Goal: Task Accomplishment & Management: Use online tool/utility

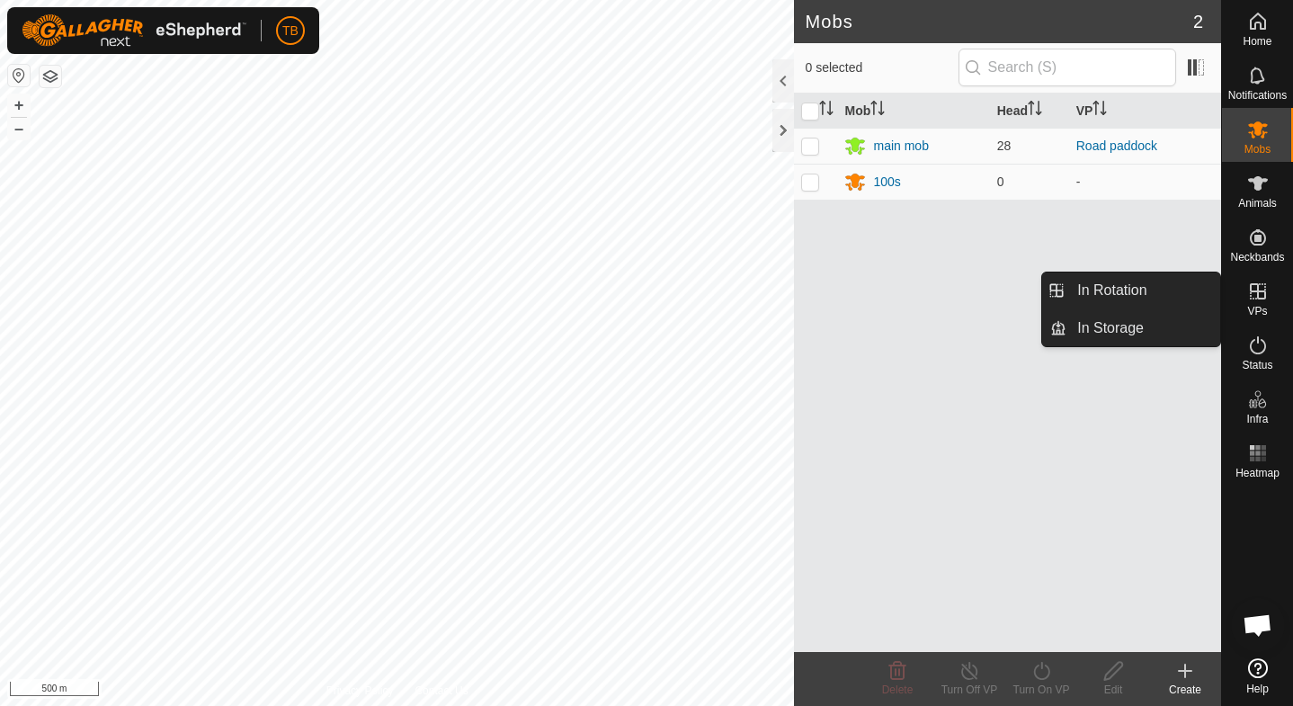
click at [1260, 296] on icon at bounding box center [1258, 292] width 22 height 22
click at [1254, 297] on icon at bounding box center [1258, 292] width 22 height 22
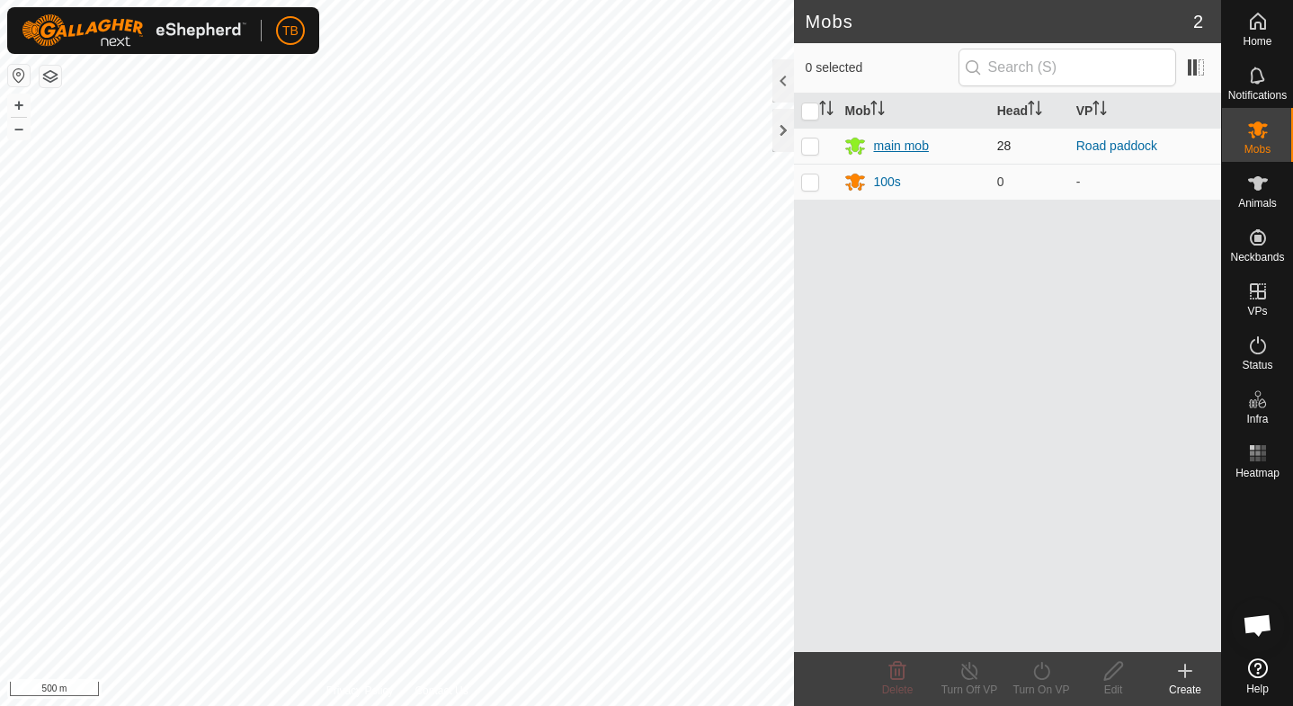
click at [982, 140] on div "main mob" at bounding box center [913, 146] width 138 height 22
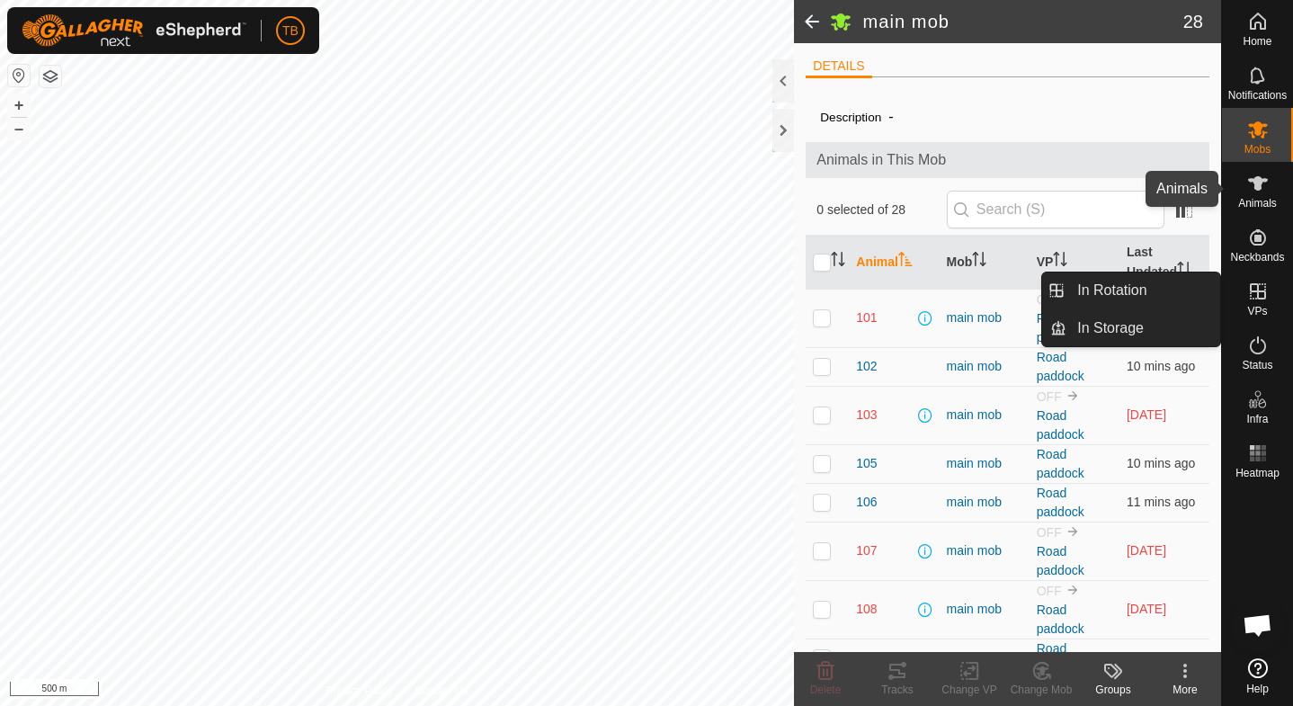
click at [1262, 190] on icon at bounding box center [1258, 184] width 22 height 22
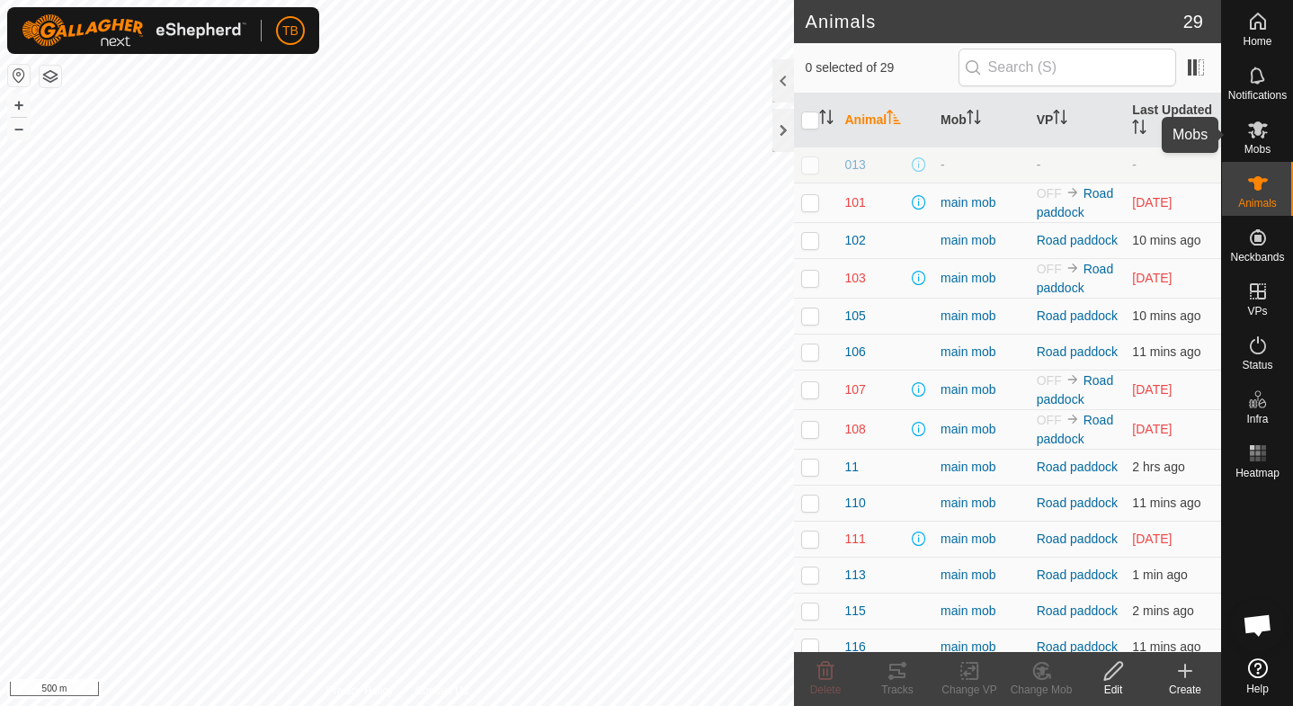
click at [1254, 133] on icon at bounding box center [1258, 129] width 20 height 17
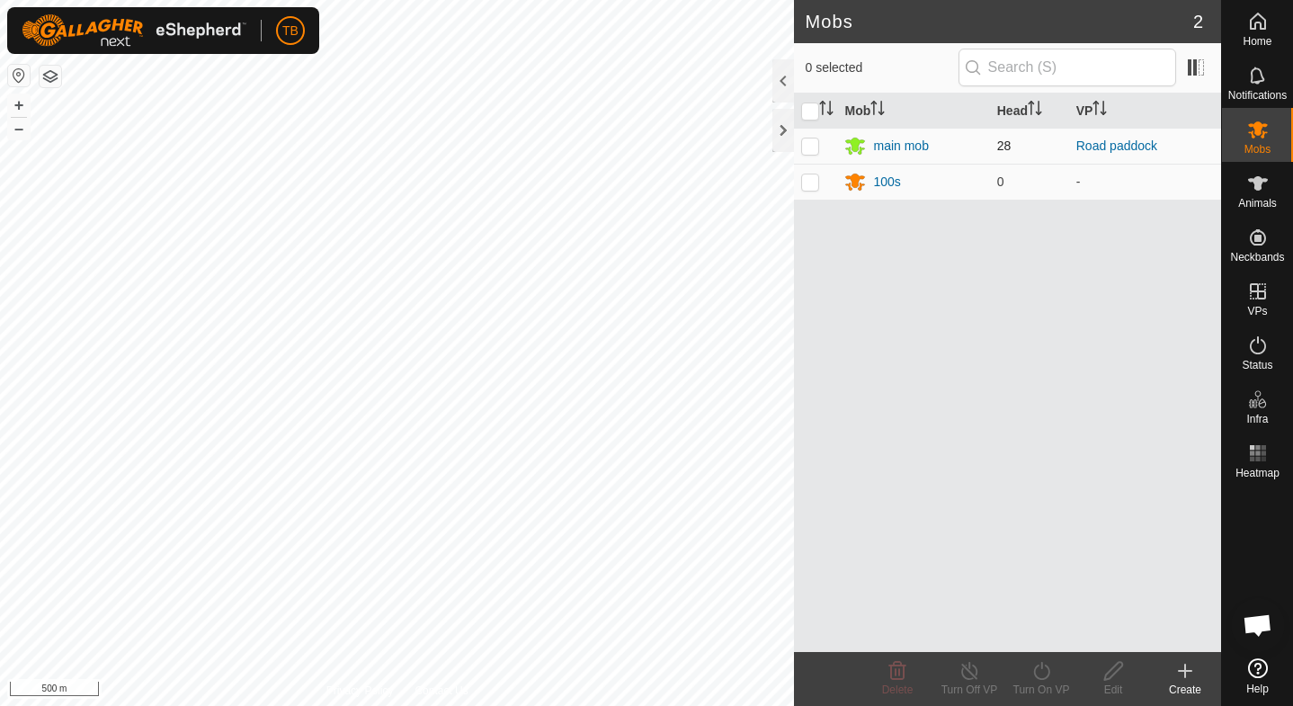
click at [813, 144] on p-checkbox at bounding box center [810, 145] width 18 height 14
checkbox input "true"
click at [968, 670] on line at bounding box center [969, 672] width 14 height 14
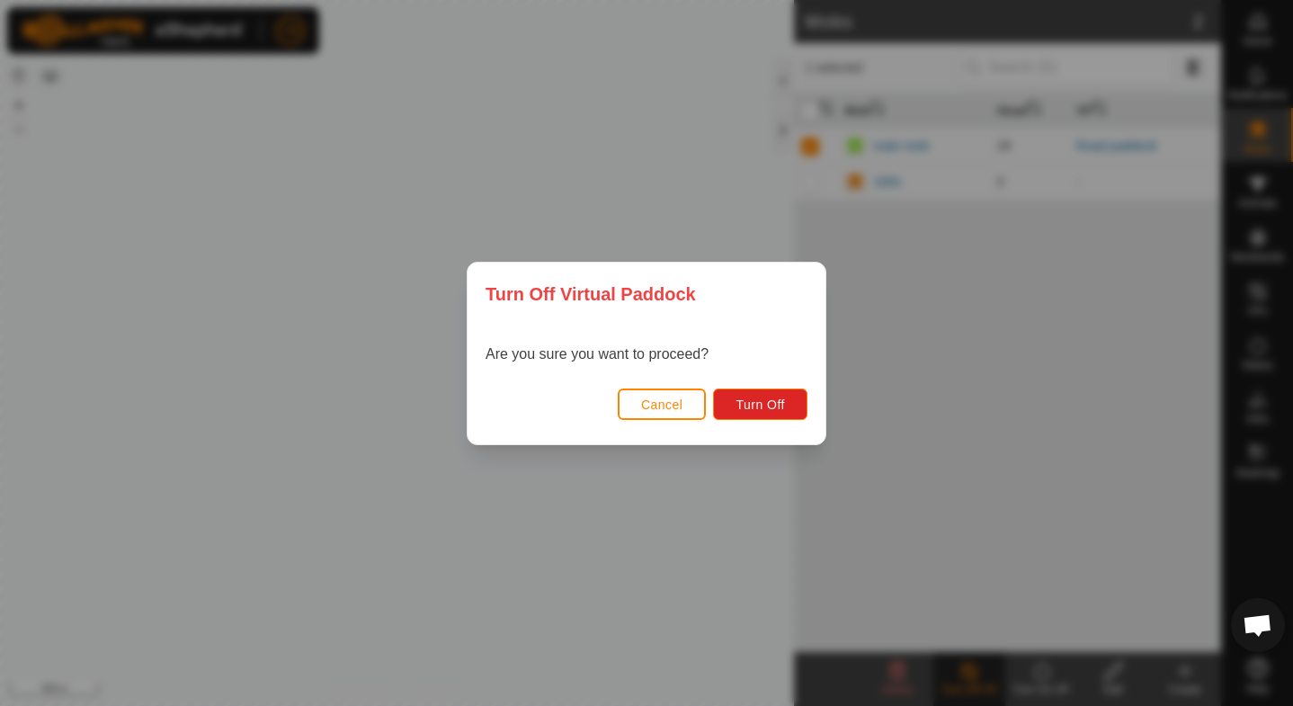
click at [940, 567] on div "Turn Off Virtual Paddock Are you sure you want to proceed? Cancel Turn Off" at bounding box center [646, 353] width 1293 height 706
click at [661, 409] on span "Cancel" at bounding box center [662, 404] width 42 height 14
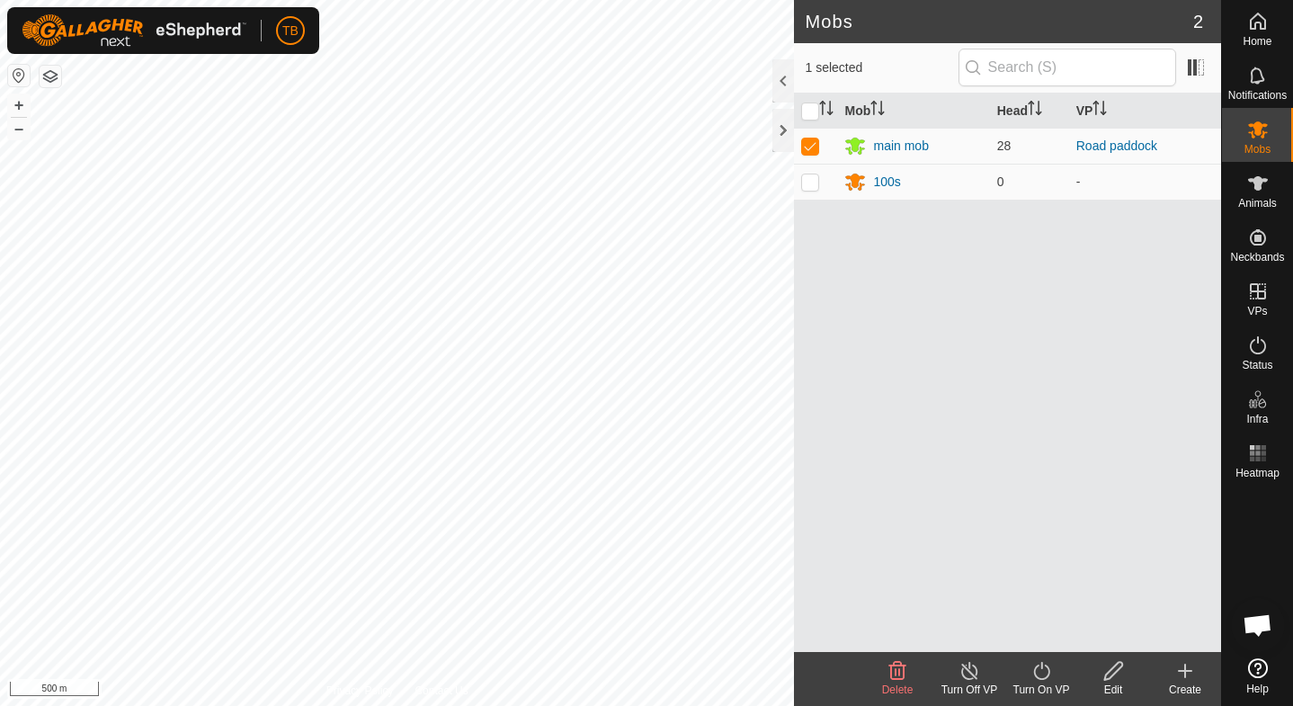
click at [968, 674] on icon at bounding box center [970, 671] width 22 height 22
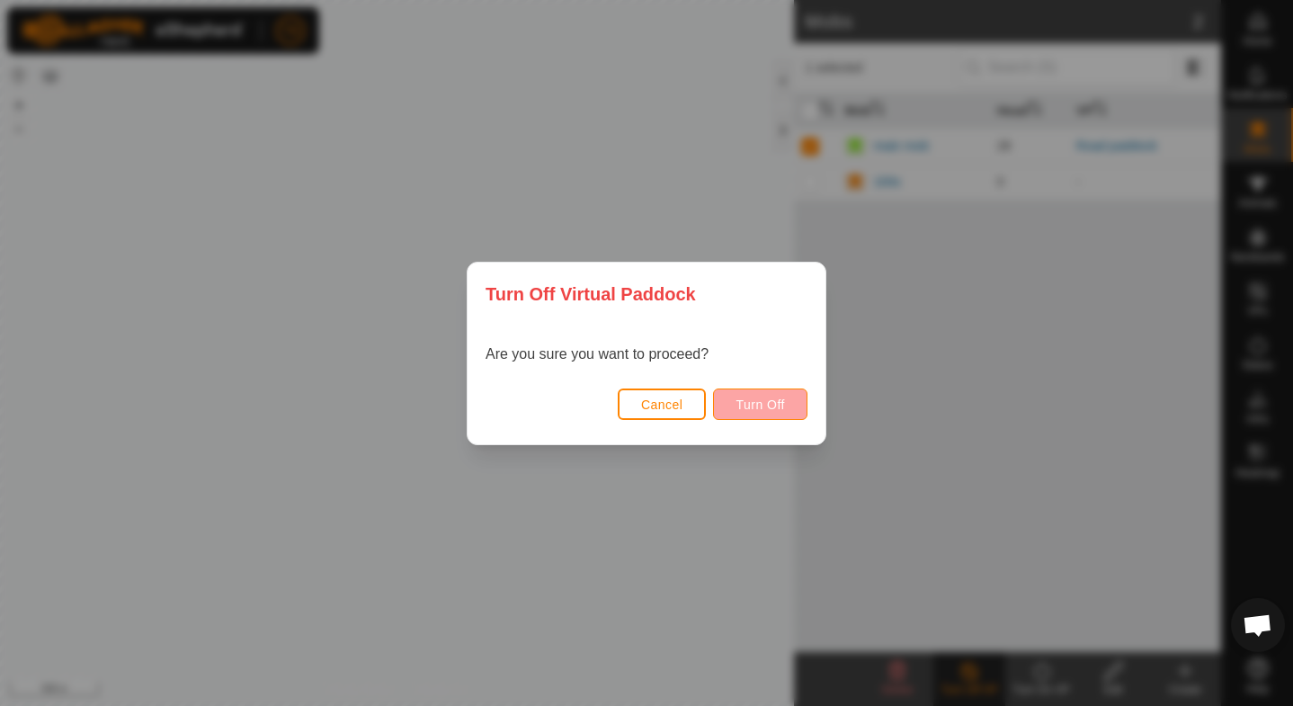
click at [790, 399] on button "Turn Off" at bounding box center [760, 403] width 94 height 31
